Goal: Transaction & Acquisition: Purchase product/service

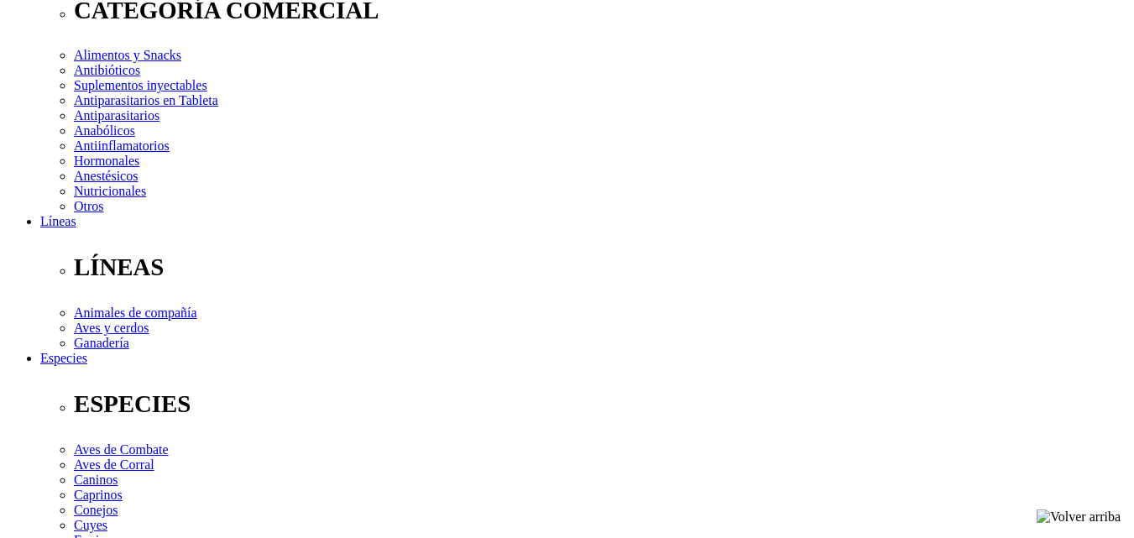
select select "4"
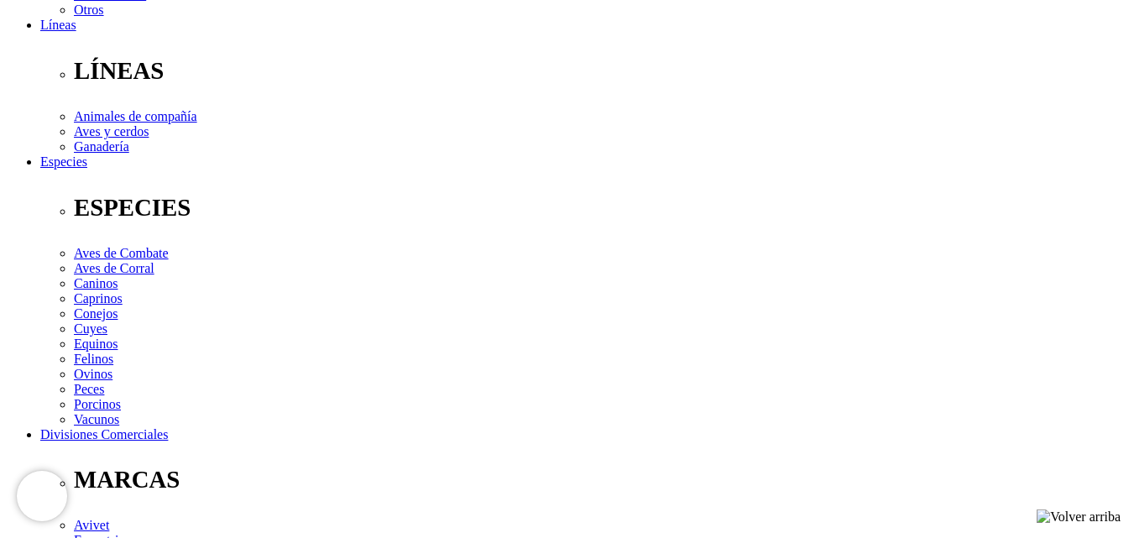
scroll to position [498, 0]
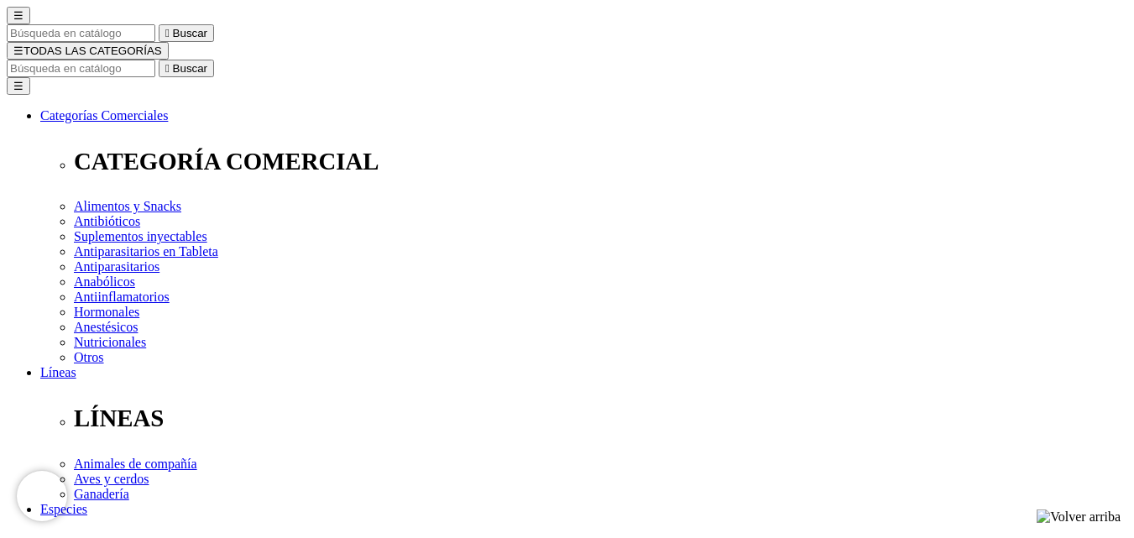
scroll to position [0, 0]
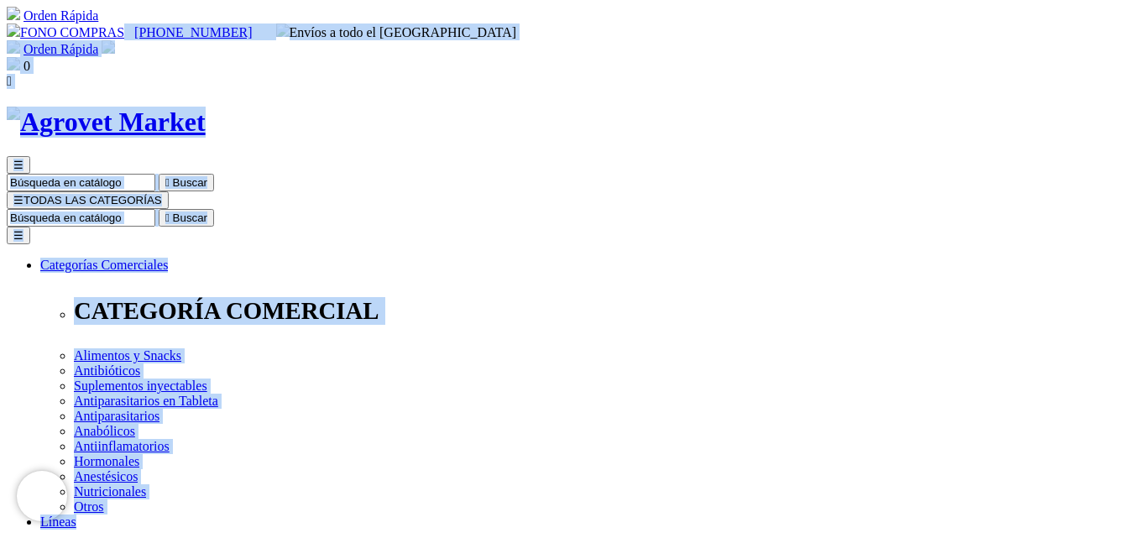
click at [155, 209] on input "Buscar" at bounding box center [81, 218] width 149 height 18
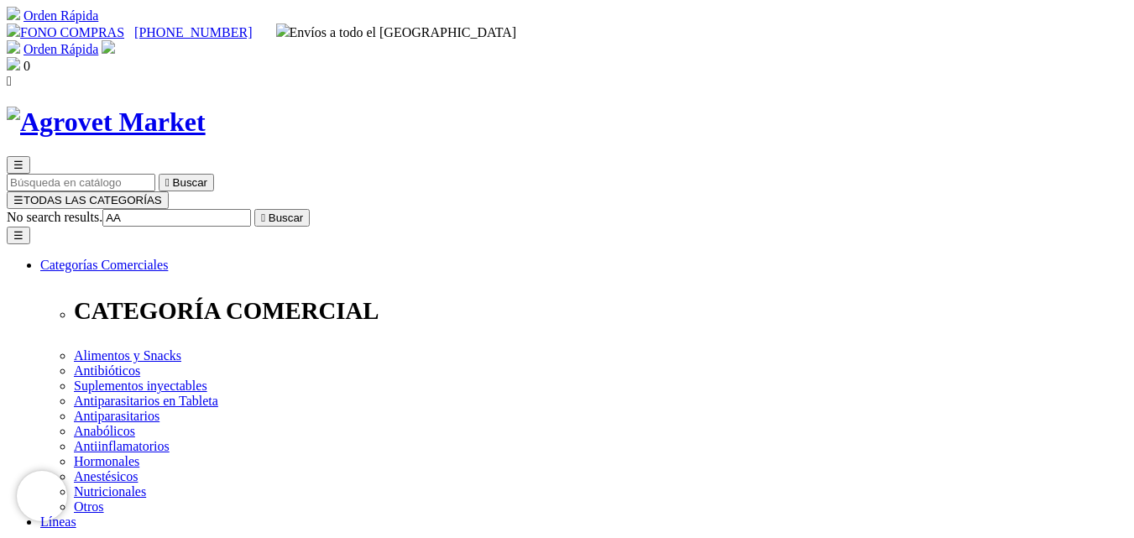
type input "A"
type input "V"
type input "ASC"
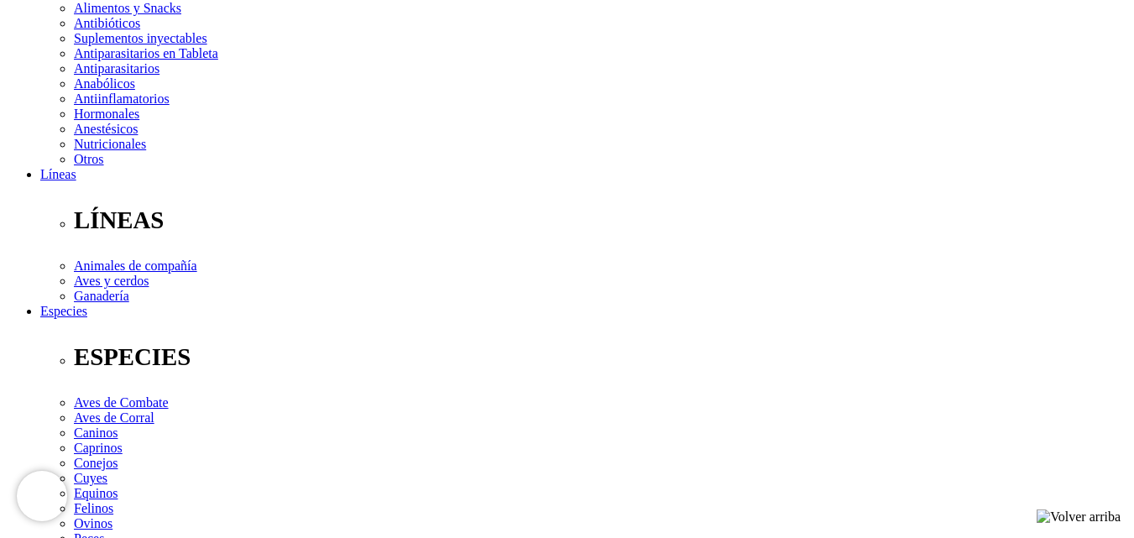
scroll to position [347, 0]
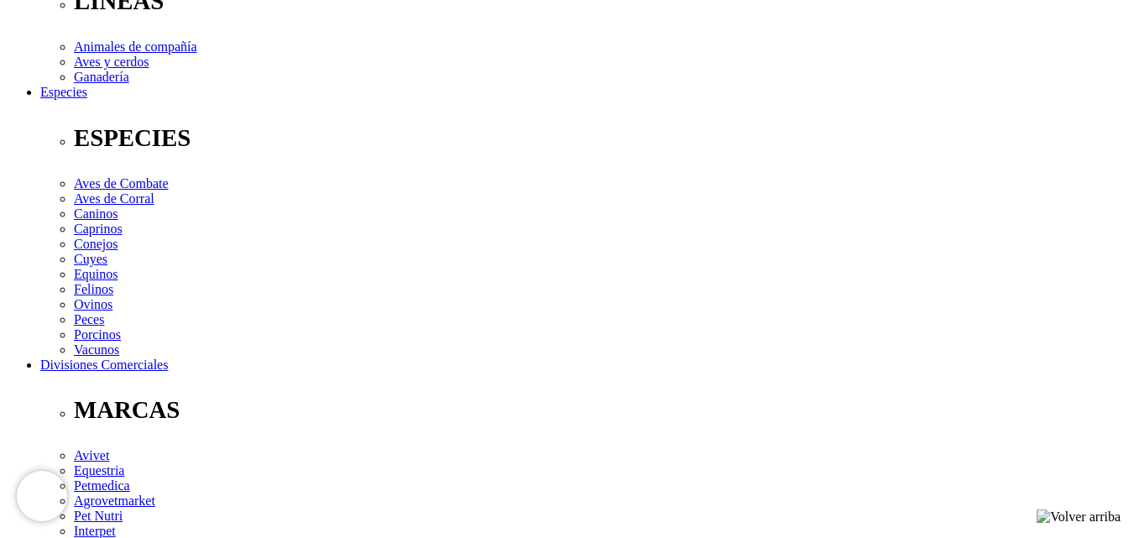
scroll to position [569, 0]
